Goal: Transaction & Acquisition: Purchase product/service

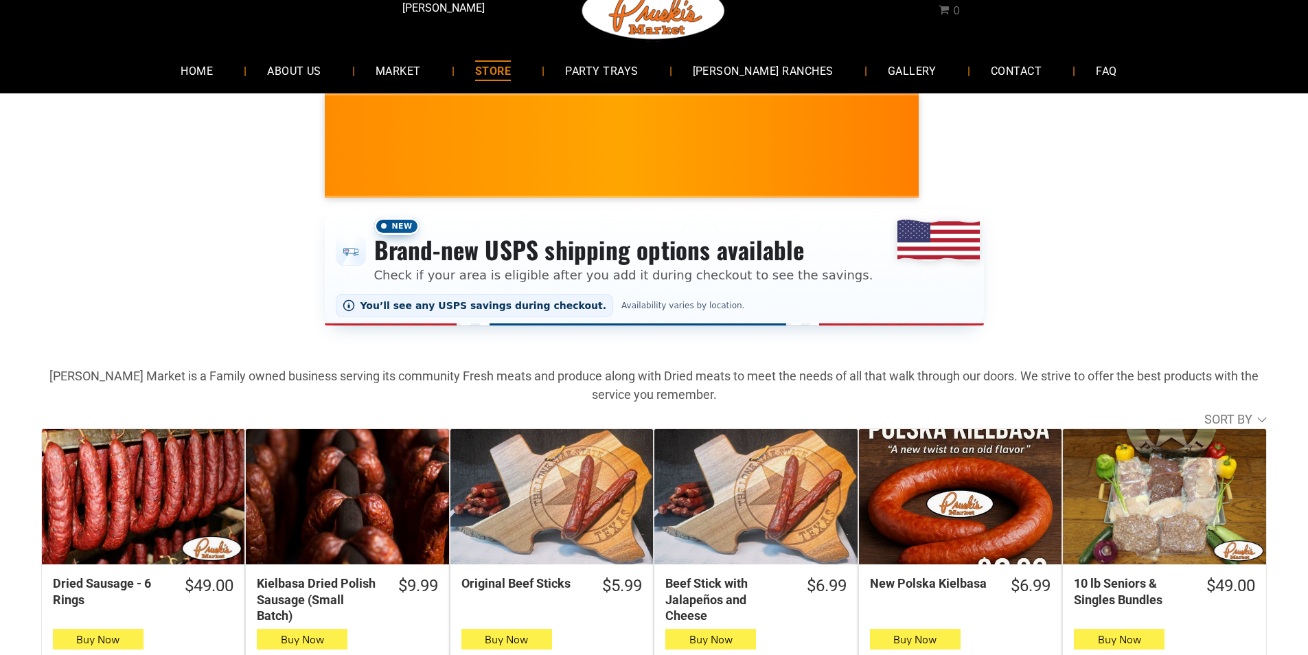
scroll to position [206, 0]
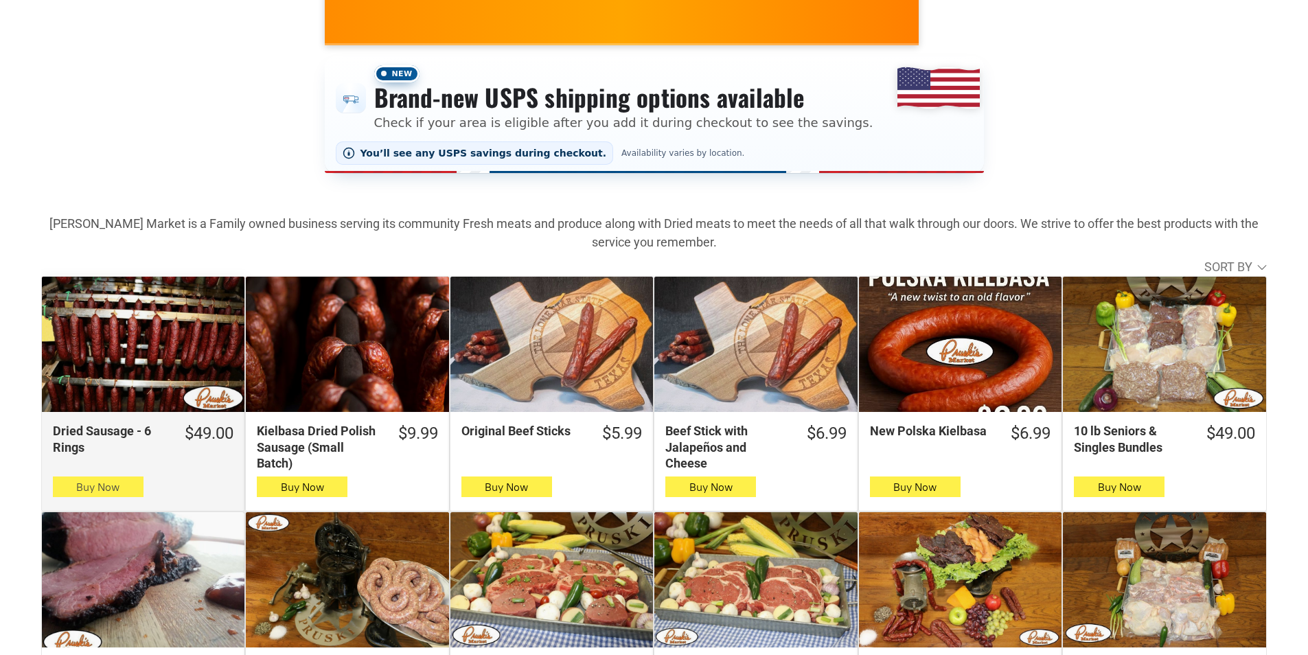
click at [87, 483] on button "Buy Now" at bounding box center [98, 486] width 91 height 21
click at [119, 483] on button "Buy Now" at bounding box center [98, 486] width 91 height 21
click at [106, 494] on span "button" at bounding box center [98, 486] width 20 height 19
